Goal: Task Accomplishment & Management: Manage account settings

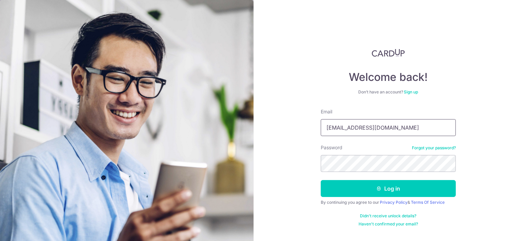
type input "kilerkido@gmail.com"
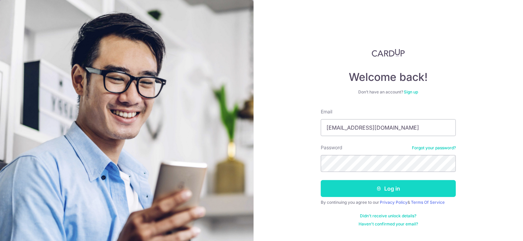
click at [359, 187] on button "Log in" at bounding box center [388, 188] width 135 height 17
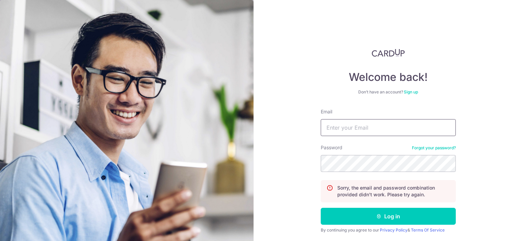
click at [338, 126] on input "Email" at bounding box center [388, 127] width 135 height 17
type input "kilerkido@gmail.com"
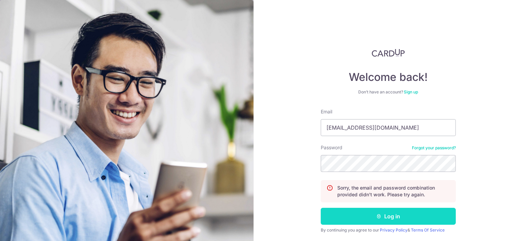
click at [380, 217] on icon "submit" at bounding box center [378, 215] width 5 height 5
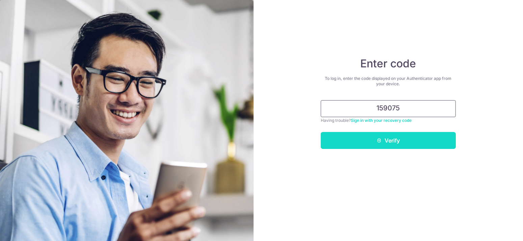
type input "159075"
click at [395, 145] on button "Verify" at bounding box center [388, 140] width 135 height 17
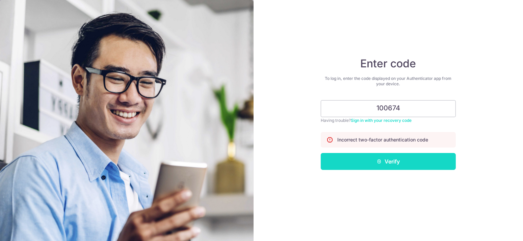
type input "100674"
click at [401, 163] on button "Verify" at bounding box center [388, 161] width 135 height 17
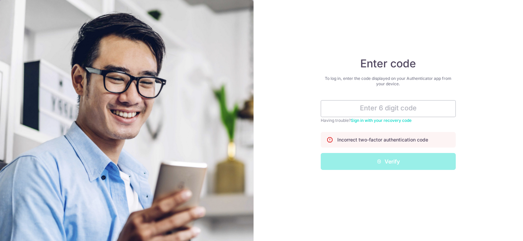
click at [409, 120] on link "Sign in with your recovery code" at bounding box center [381, 120] width 61 height 5
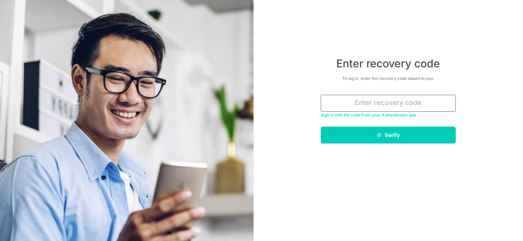
click at [398, 104] on input "text" at bounding box center [388, 103] width 135 height 17
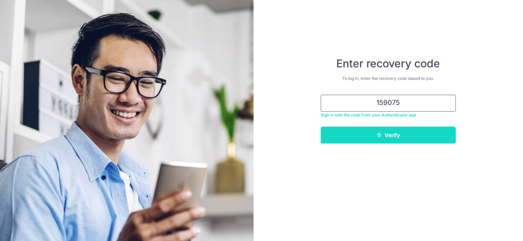
type input "159075"
click at [428, 138] on button "Verify" at bounding box center [388, 134] width 135 height 17
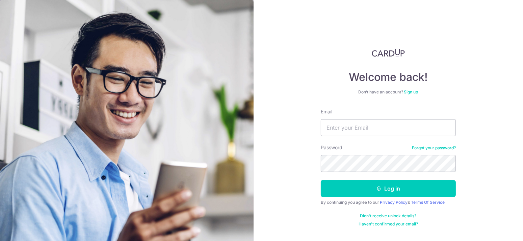
click at [404, 215] on link "Didn't receive unlock details?" at bounding box center [388, 215] width 56 height 5
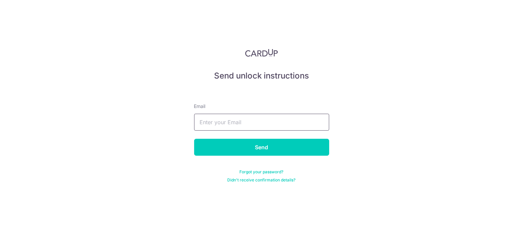
click at [268, 123] on input "text" at bounding box center [261, 121] width 135 height 17
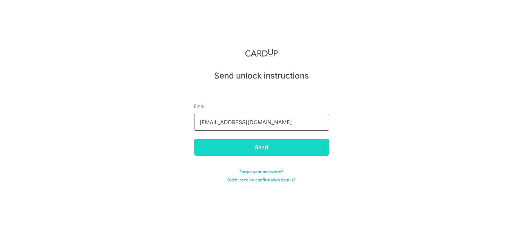
type input "kilerkido@gmail.com"
click at [257, 152] on input "Send" at bounding box center [261, 146] width 135 height 17
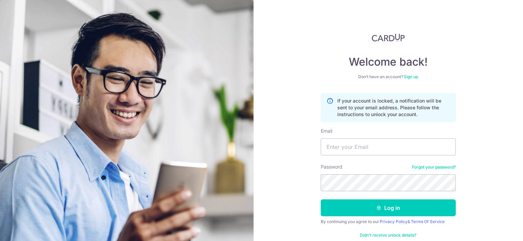
scroll to position [28, 0]
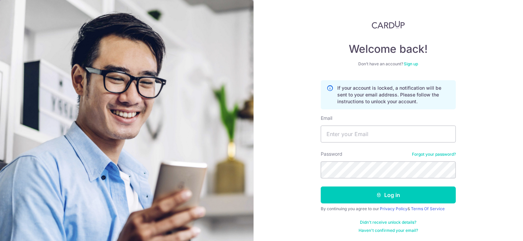
click at [434, 154] on link "Forgot your password?" at bounding box center [434, 153] width 44 height 5
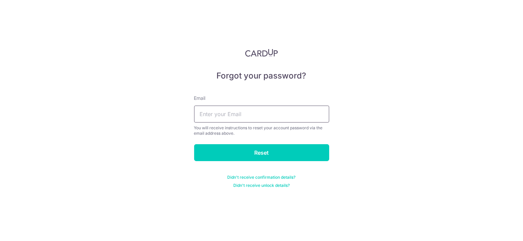
click at [258, 121] on input "text" at bounding box center [261, 113] width 135 height 17
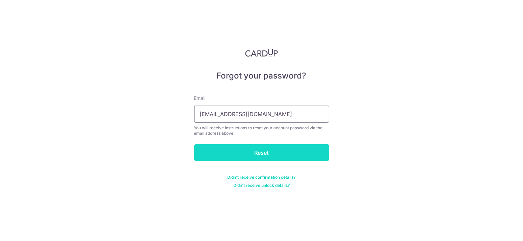
type input "kilerkido@gmail.com"
click at [257, 151] on input "Reset" at bounding box center [261, 152] width 135 height 17
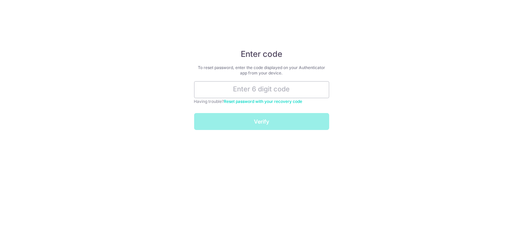
click at [257, 85] on input "text" at bounding box center [261, 89] width 135 height 17
click at [283, 101] on link "Reset password with your recovery code" at bounding box center [263, 101] width 78 height 5
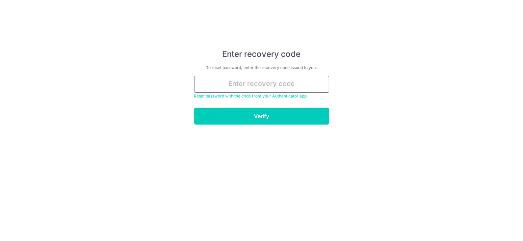
click at [267, 81] on input "text" at bounding box center [261, 84] width 135 height 17
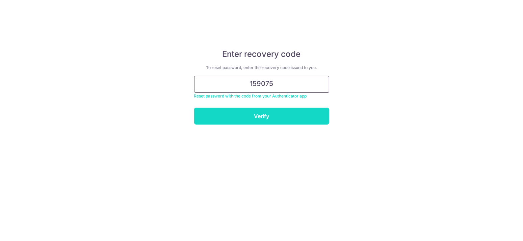
type input "159075"
click at [261, 117] on input "Verify" at bounding box center [261, 115] width 135 height 17
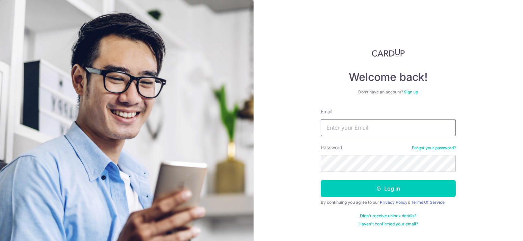
click at [365, 125] on input "Email" at bounding box center [388, 127] width 135 height 17
type input "kilerkido@gmail.com"
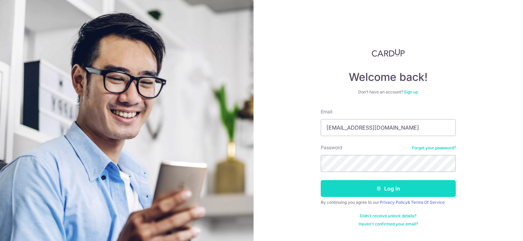
click at [367, 189] on button "Log in" at bounding box center [388, 188] width 135 height 17
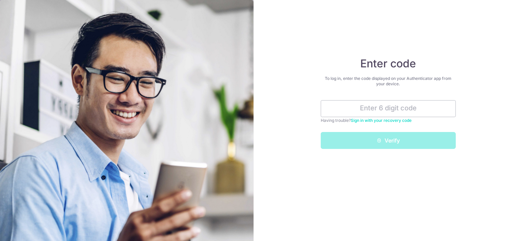
click at [393, 121] on link "Sign in with your recovery code" at bounding box center [381, 120] width 61 height 5
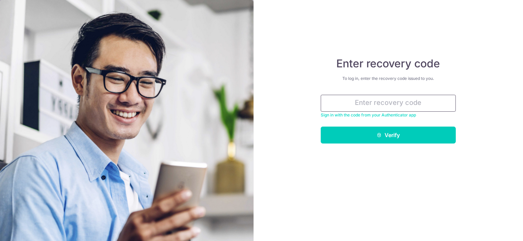
click at [403, 107] on input "text" at bounding box center [388, 103] width 135 height 17
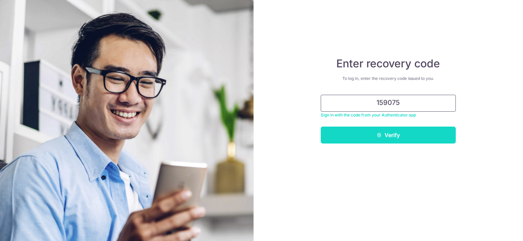
type input "159075"
click at [385, 136] on button "Verify" at bounding box center [388, 134] width 135 height 17
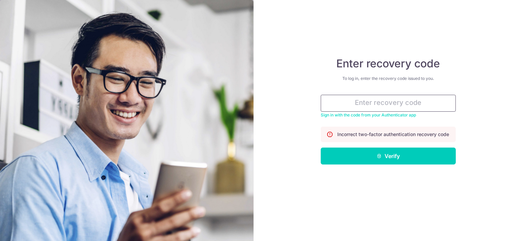
click at [422, 106] on input "text" at bounding box center [388, 103] width 135 height 17
click at [408, 116] on link "Sign in with the code from your Authenticator app" at bounding box center [368, 114] width 95 height 5
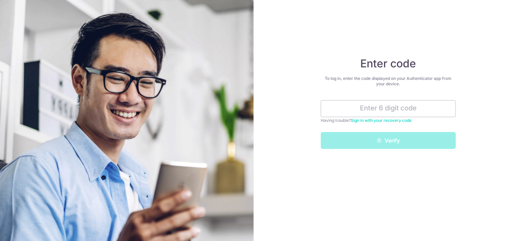
click at [392, 121] on link "Sign in with your recovery code" at bounding box center [381, 120] width 61 height 5
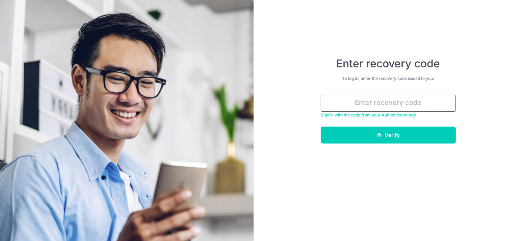
click at [428, 105] on input "text" at bounding box center [388, 103] width 135 height 17
